Goal: Transaction & Acquisition: Register for event/course

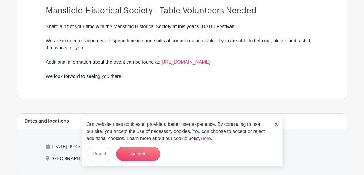
scroll to position [207, 0]
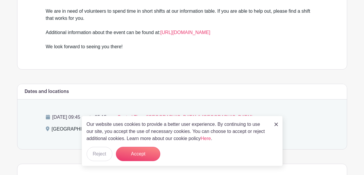
click at [273, 123] on div "Our website uses cookies to provide a better user experience. By continuing to …" at bounding box center [182, 140] width 201 height 50
click at [276, 124] on img at bounding box center [276, 124] width 4 height 4
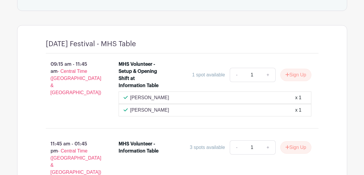
scroll to position [354, 0]
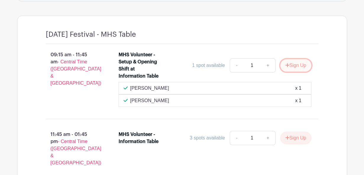
click at [294, 66] on button "Sign Up" at bounding box center [295, 65] width 31 height 12
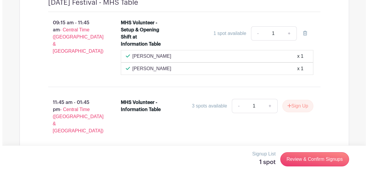
scroll to position [357, 0]
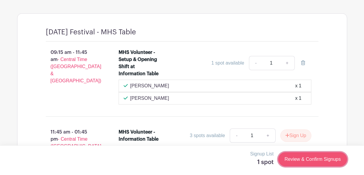
click at [317, 159] on link "Review & Confirm Signups" at bounding box center [312, 159] width 69 height 14
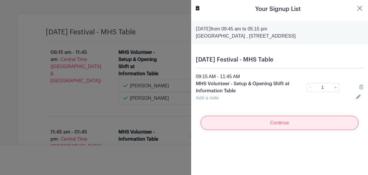
click at [272, 123] on input "Continue" at bounding box center [280, 122] width 158 height 14
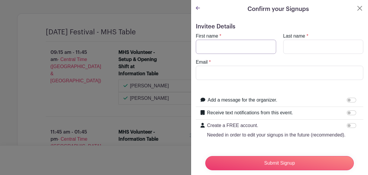
click at [227, 46] on input "First name" at bounding box center [236, 47] width 80 height 14
type input "[PERSON_NAME]"
type input "[EMAIL_ADDRESS][DOMAIN_NAME]"
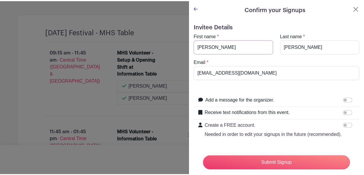
scroll to position [25, 0]
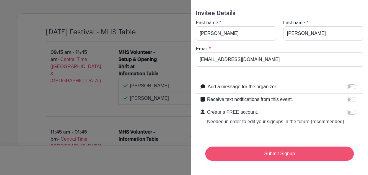
click at [276, 149] on input "Submit Signup" at bounding box center [279, 153] width 149 height 14
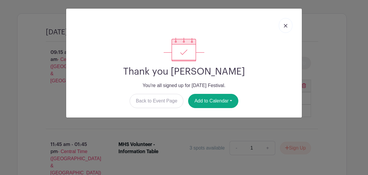
click at [285, 26] on img at bounding box center [286, 26] width 4 height 4
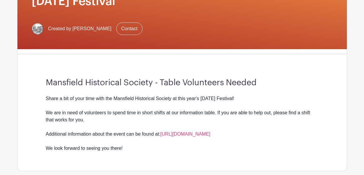
scroll to position [61, 0]
